Goal: Task Accomplishment & Management: Manage account settings

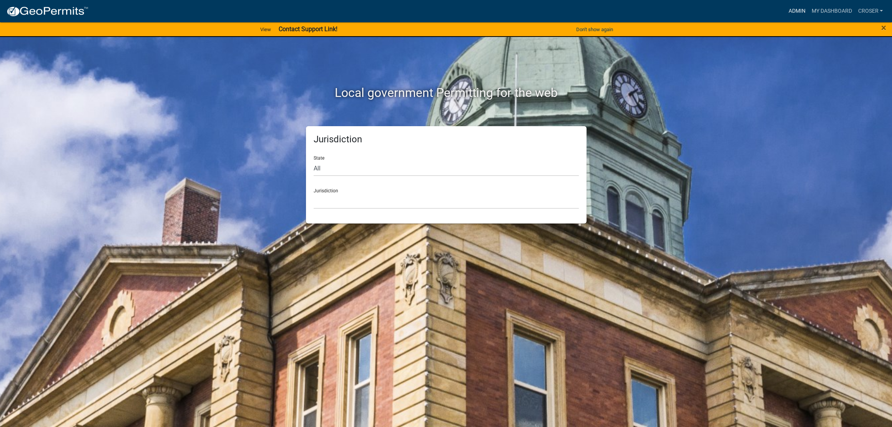
drag, startPoint x: 0, startPoint y: 0, endPoint x: 776, endPoint y: 15, distance: 776.4
click at [785, 15] on link "Admin" at bounding box center [796, 11] width 23 height 15
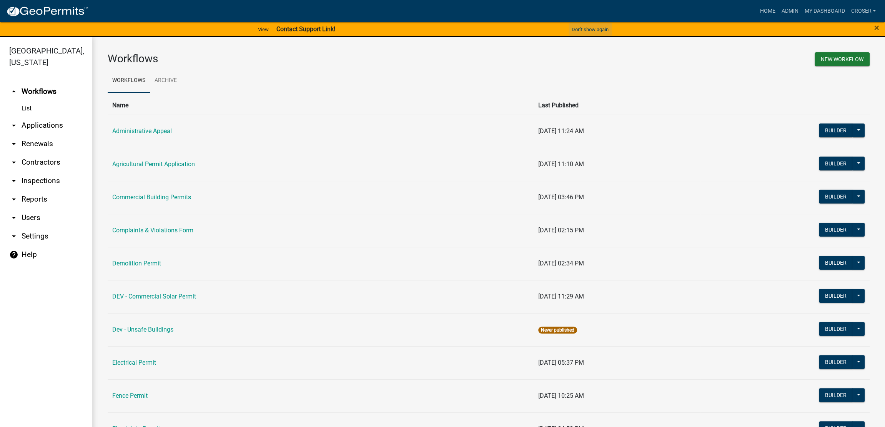
click at [573, 31] on button "Don't show again" at bounding box center [589, 29] width 43 height 13
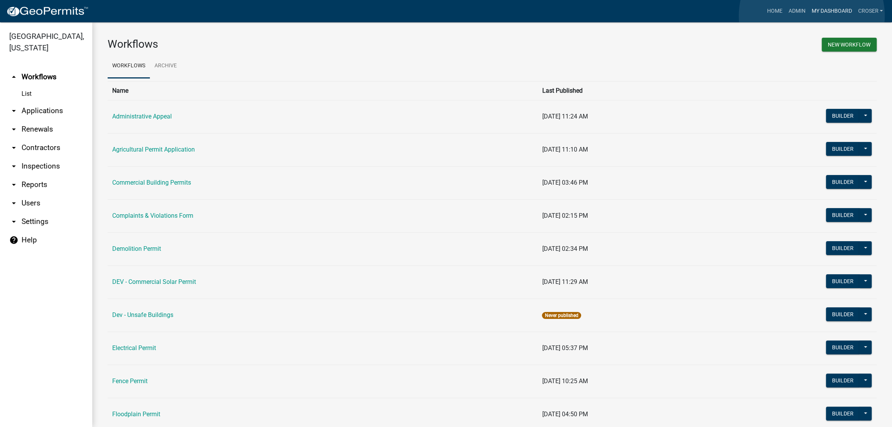
click at [812, 16] on link "My Dashboard" at bounding box center [831, 11] width 46 height 15
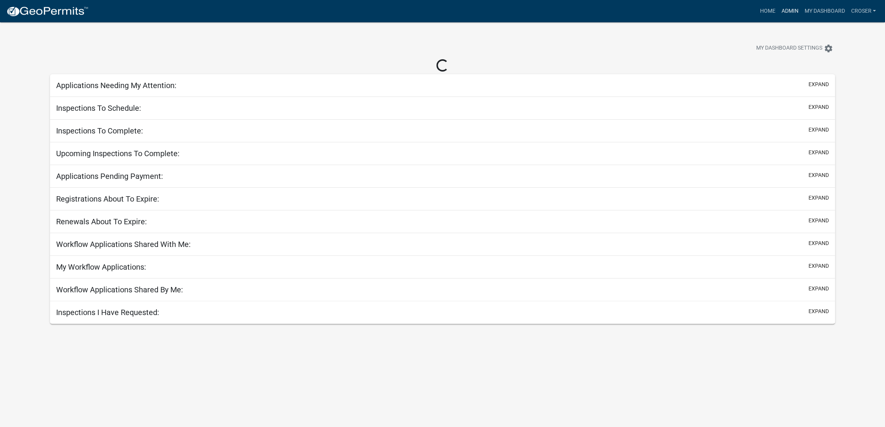
click at [778, 12] on link "Admin" at bounding box center [789, 11] width 23 height 15
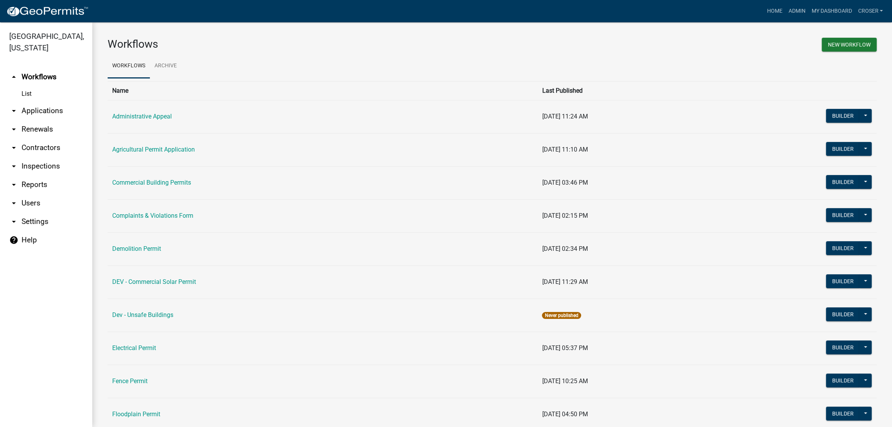
click at [61, 120] on link "arrow_drop_down Applications" at bounding box center [46, 110] width 92 height 18
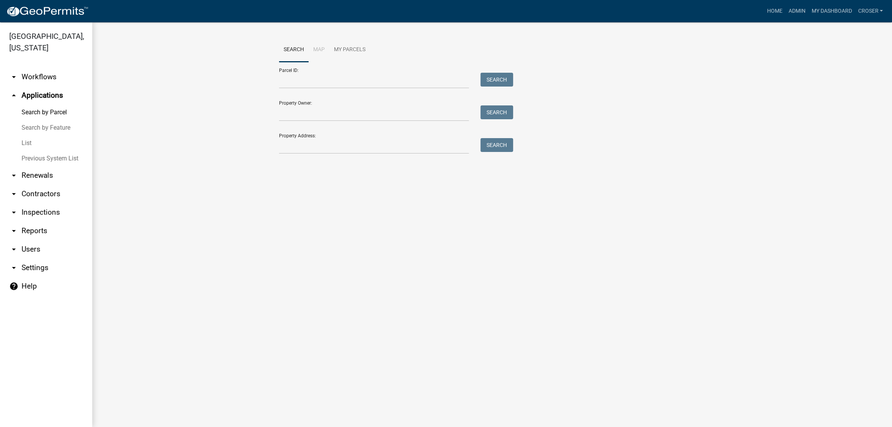
click at [34, 151] on link "List" at bounding box center [46, 142] width 92 height 15
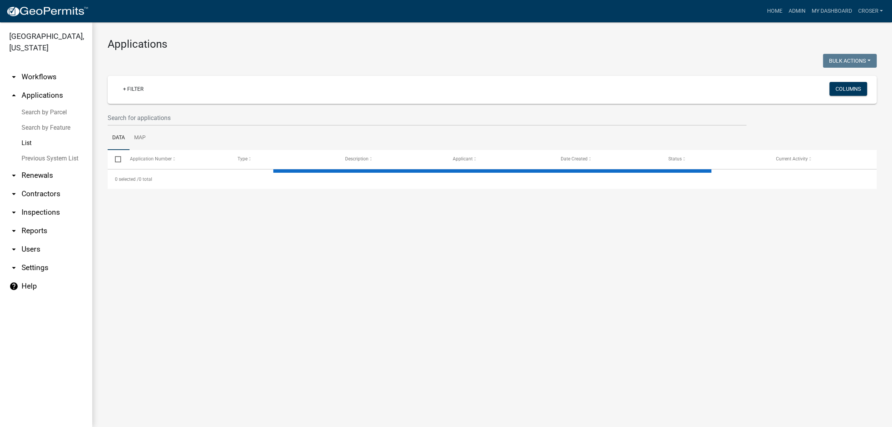
select select "3: 100"
